Goal: Communication & Community: Share content

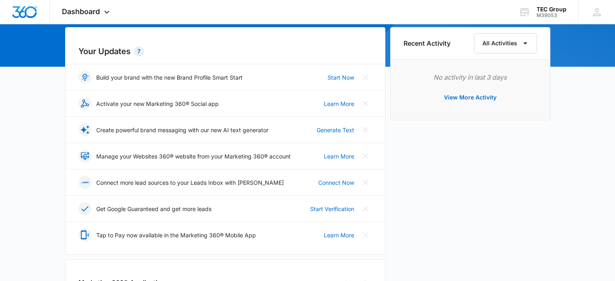
scroll to position [121, 0]
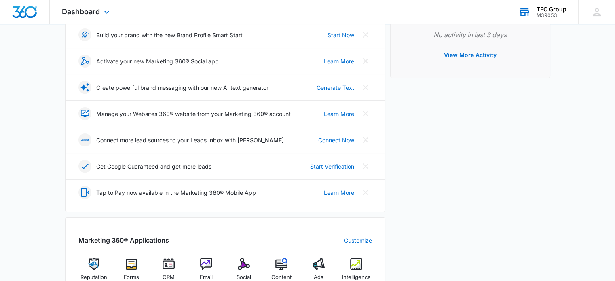
click at [544, 14] on div "M39053" at bounding box center [551, 16] width 30 height 6
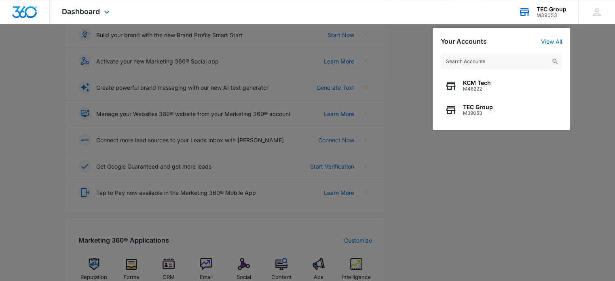
click at [495, 71] on div "KCM Tech M48222 TEC Group M39053" at bounding box center [501, 87] width 137 height 85
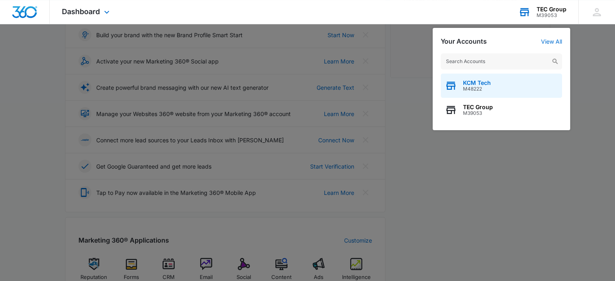
click at [494, 82] on div "KCM Tech M48222" at bounding box center [501, 86] width 121 height 24
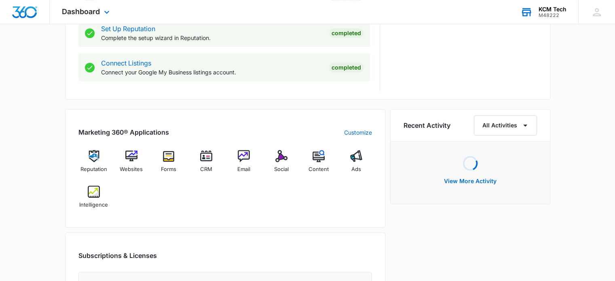
scroll to position [485, 0]
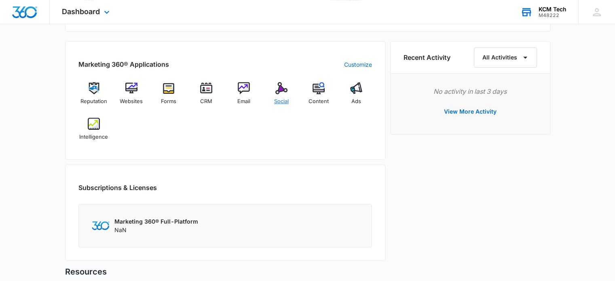
click at [278, 93] on img at bounding box center [281, 88] width 12 height 12
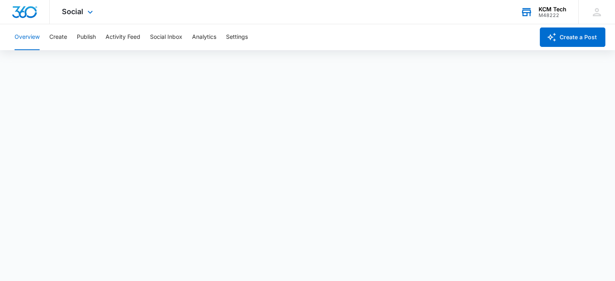
scroll to position [2, 0]
click at [60, 37] on button "Create" at bounding box center [58, 37] width 18 height 26
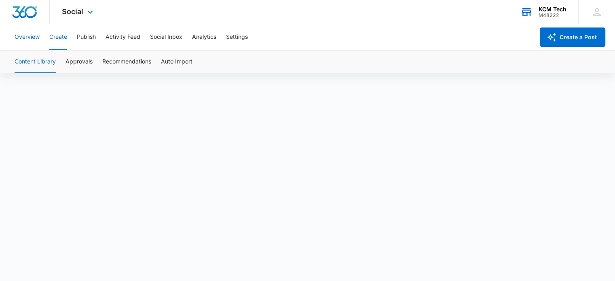
click at [17, 37] on button "Overview" at bounding box center [27, 37] width 25 height 26
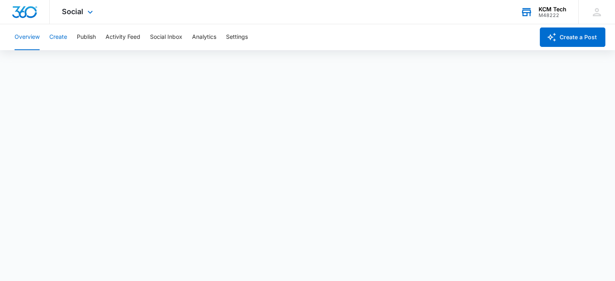
click at [65, 34] on button "Create" at bounding box center [58, 37] width 18 height 26
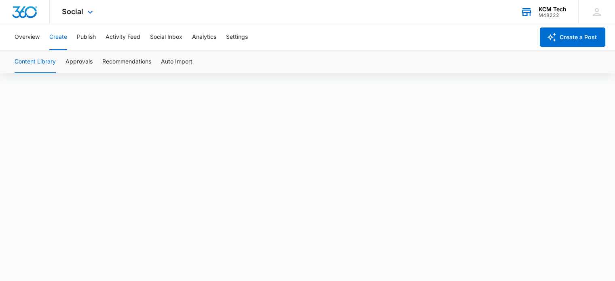
scroll to position [6, 0]
